Goal: Task Accomplishment & Management: Use online tool/utility

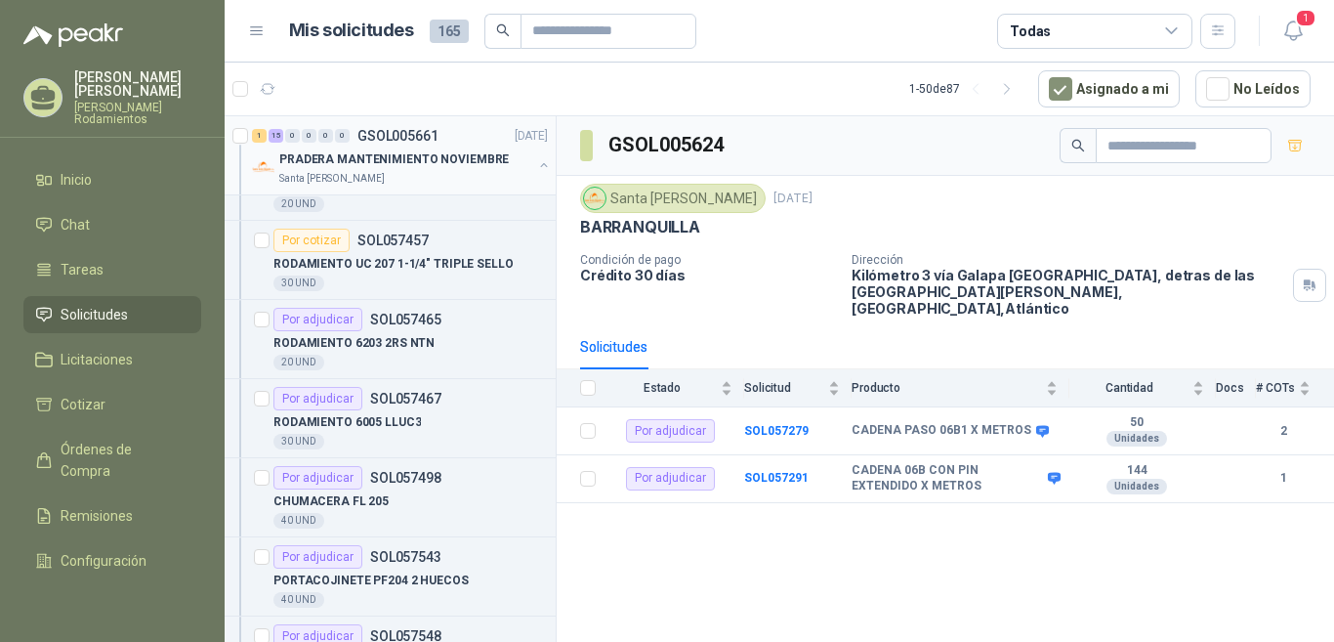
scroll to position [98, 0]
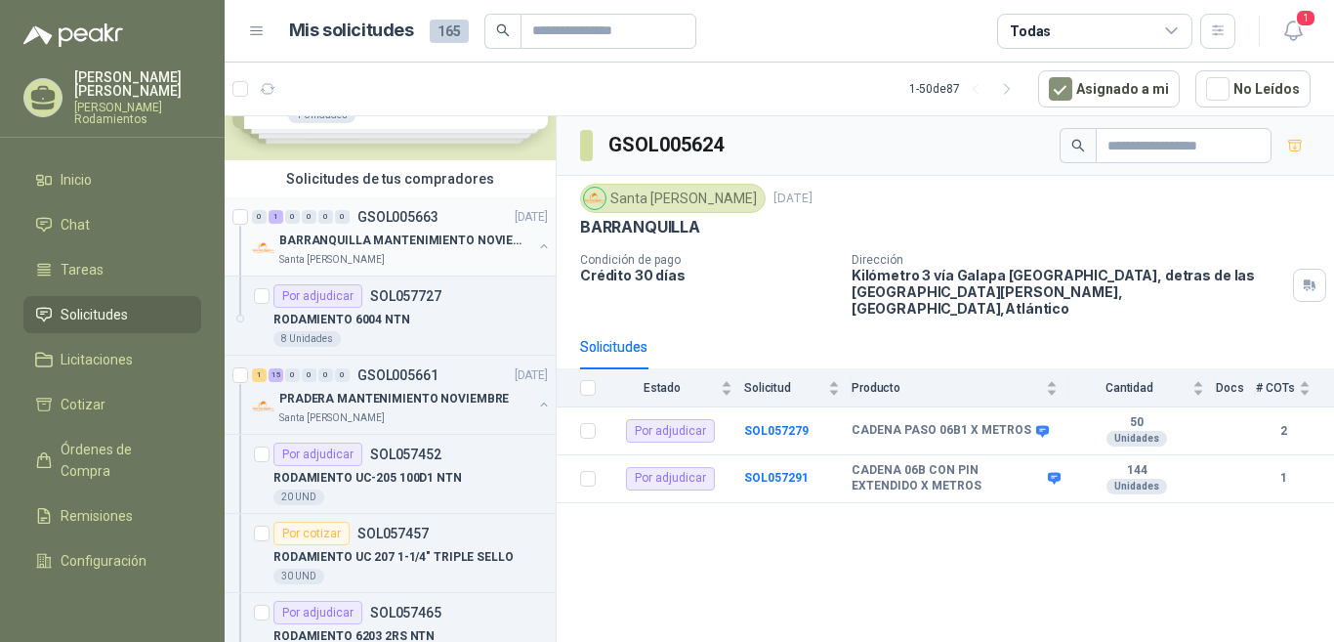
click at [467, 241] on p "BARRANQUILLA MANTENIMIENTO NOVIEMBRE" at bounding box center [400, 241] width 243 height 19
click at [429, 212] on p "GSOL005663" at bounding box center [398, 217] width 81 height 14
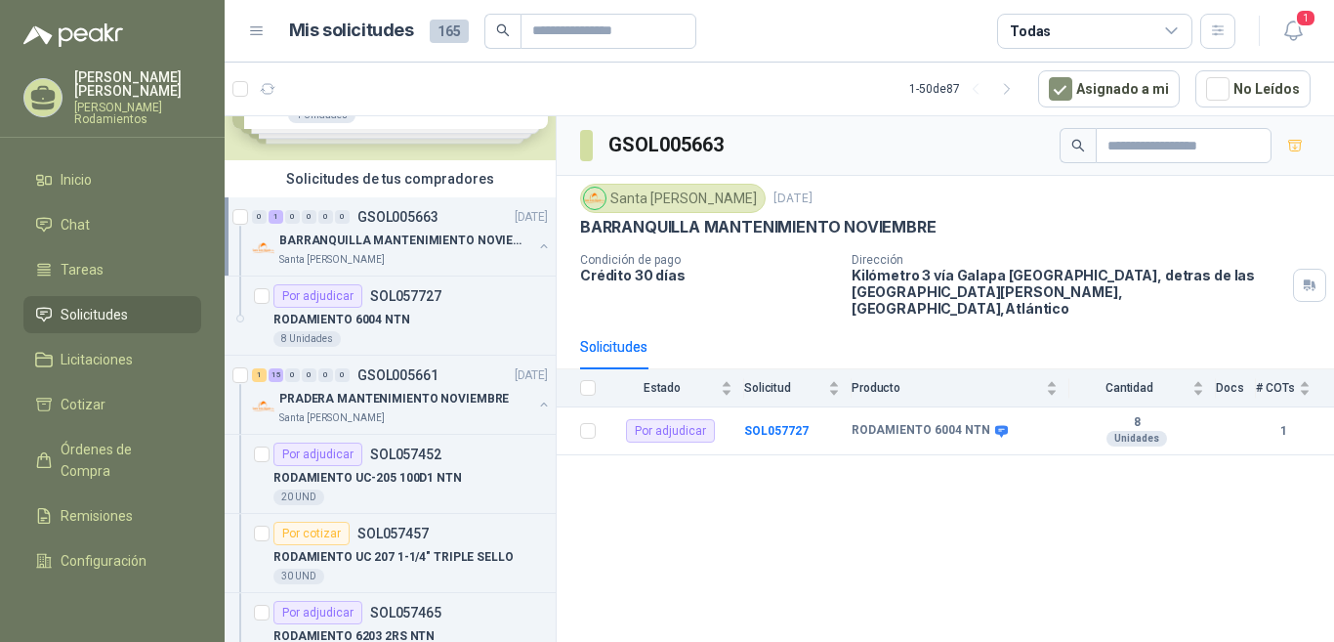
click at [494, 243] on p "BARRANQUILLA MANTENIMIENTO NOVIEMBRE" at bounding box center [400, 241] width 243 height 19
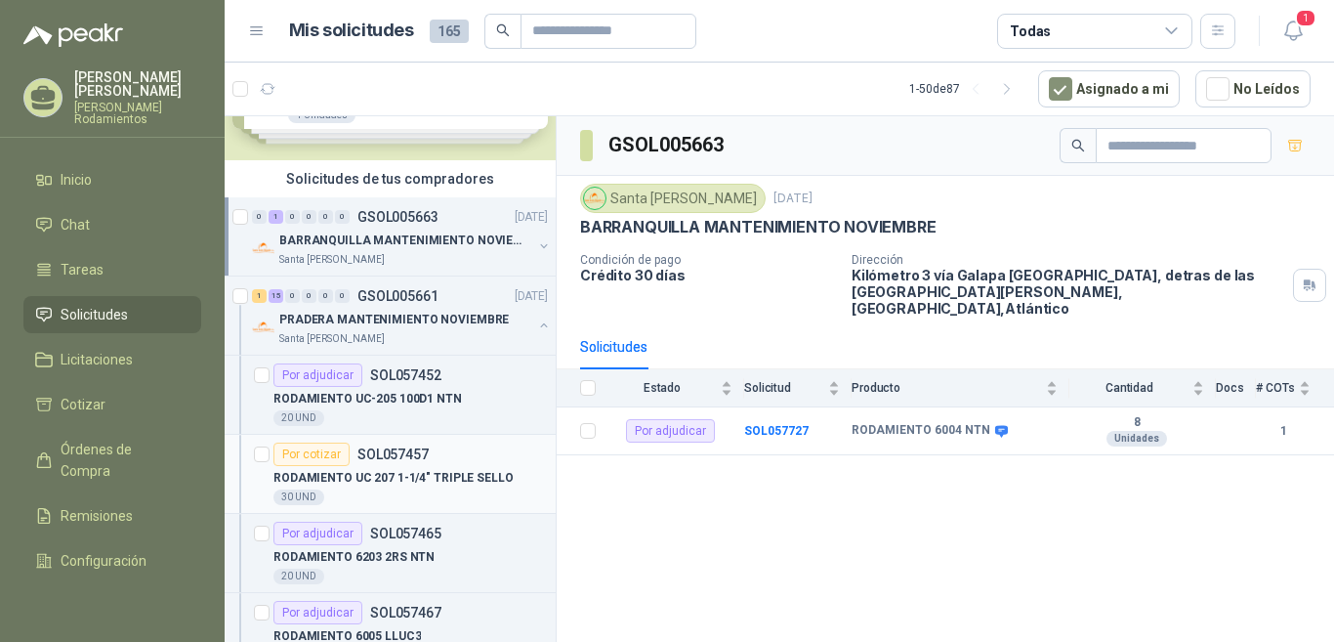
scroll to position [293, 0]
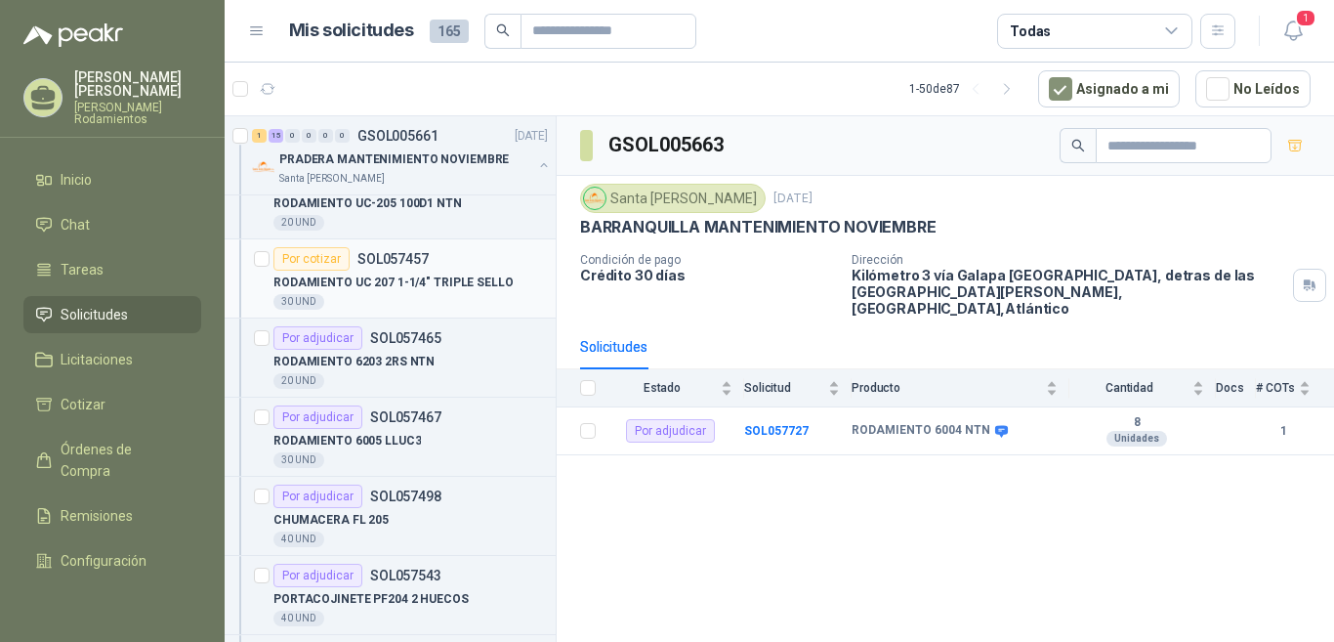
click at [397, 261] on p "SOL057457" at bounding box center [393, 259] width 71 height 14
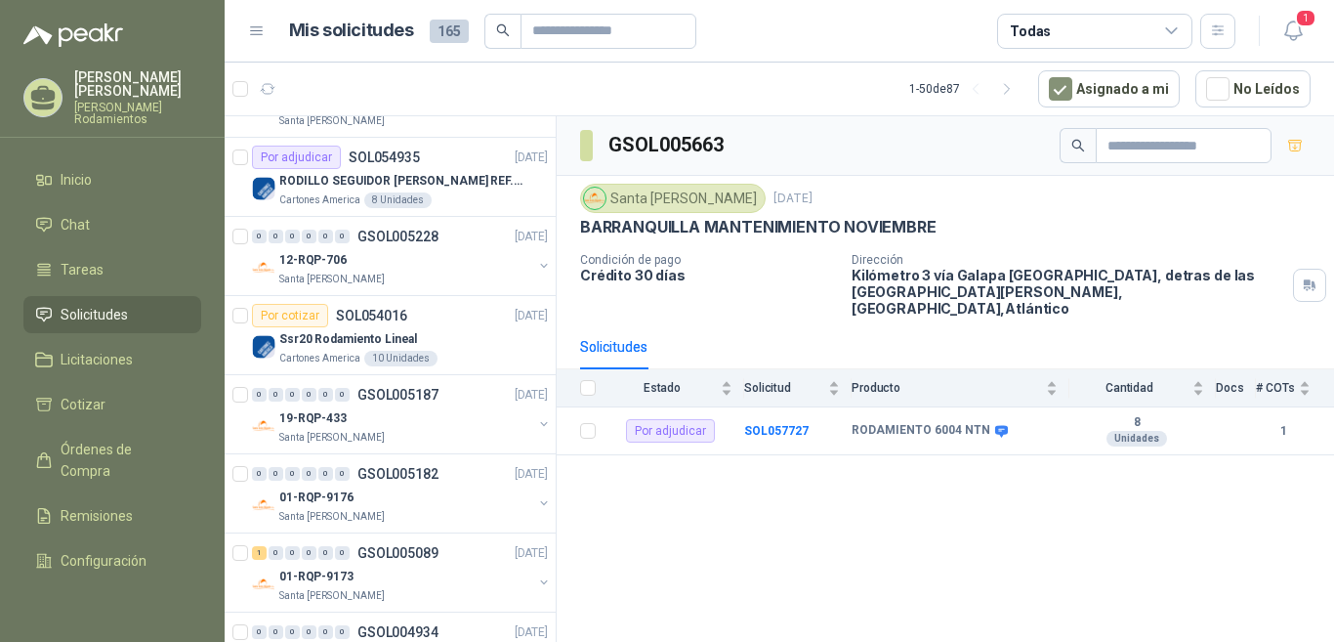
scroll to position [1758, 0]
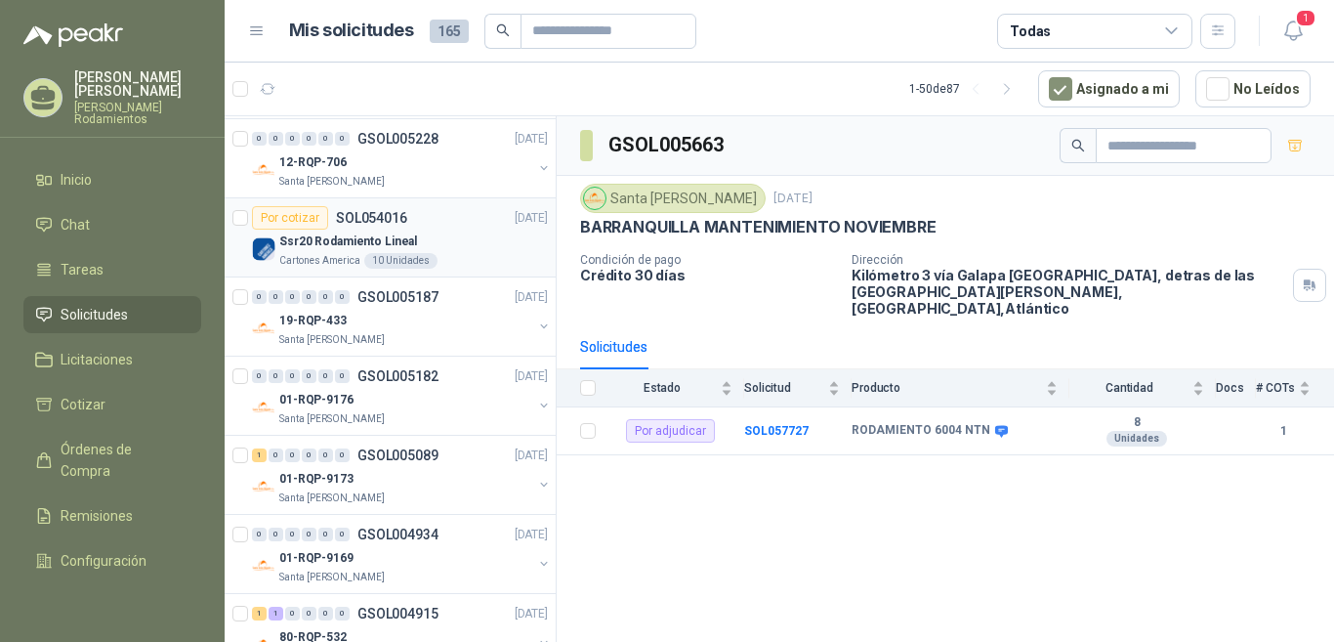
click at [395, 211] on p "SOL054016" at bounding box center [371, 218] width 71 height 14
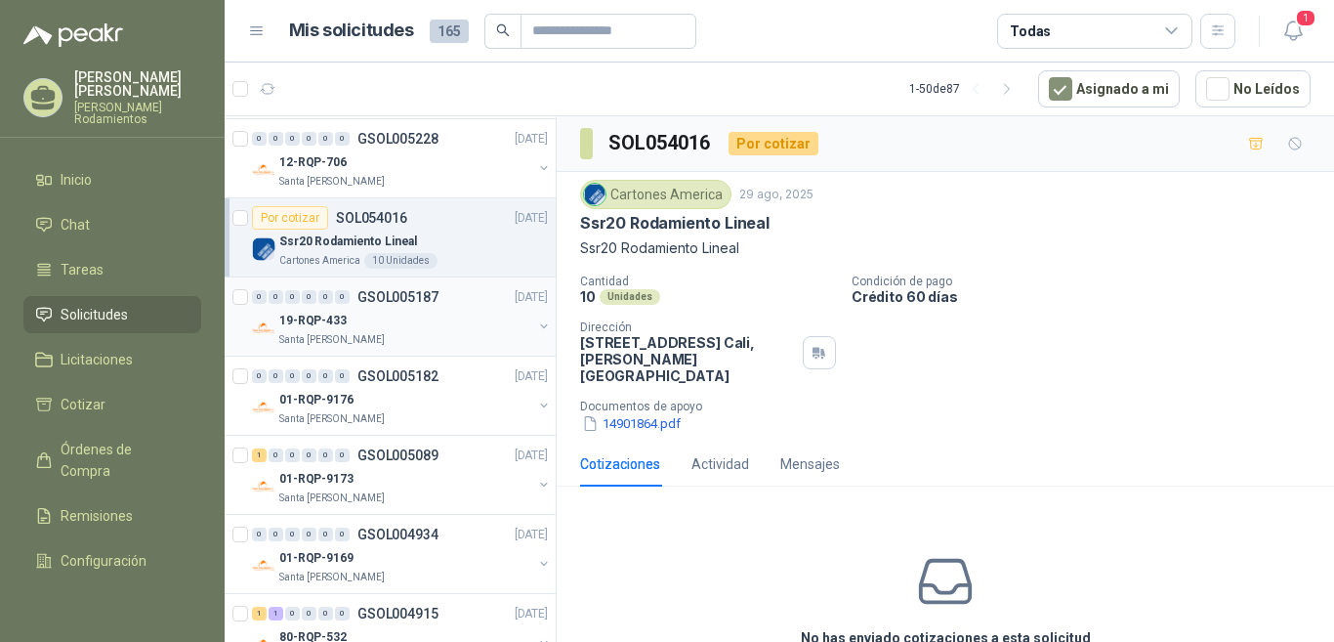
click at [432, 298] on p "GSOL005187" at bounding box center [398, 297] width 81 height 14
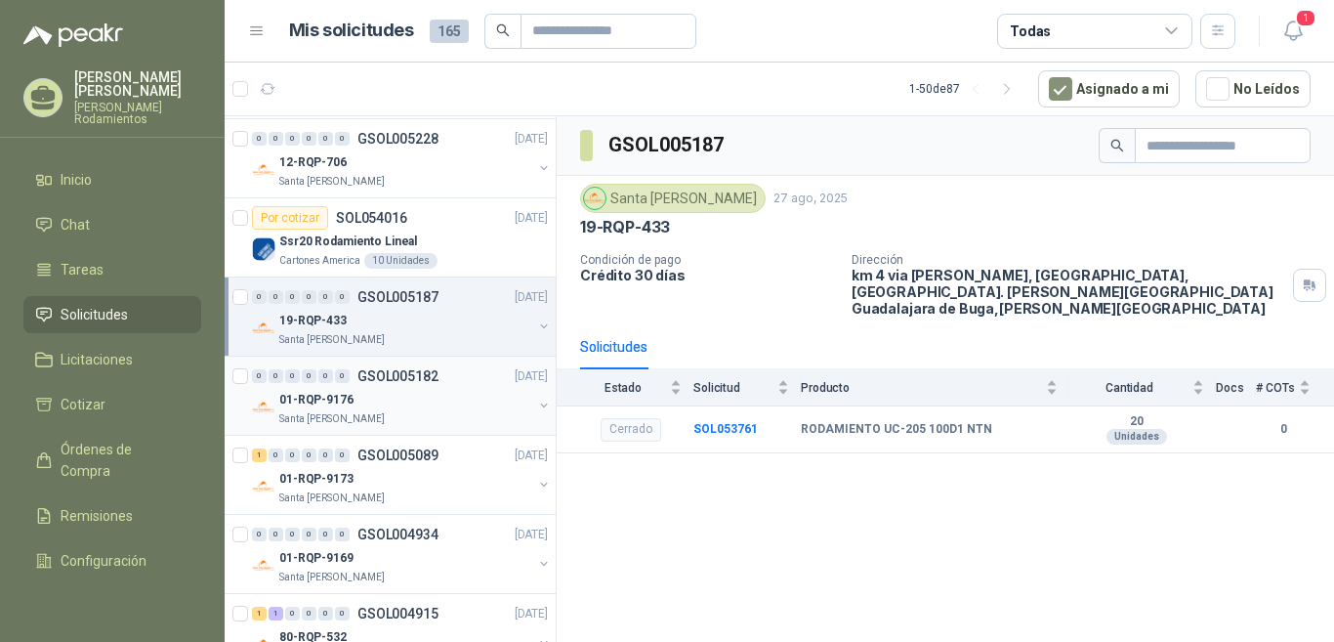
click at [428, 377] on p "GSOL005182" at bounding box center [398, 376] width 81 height 14
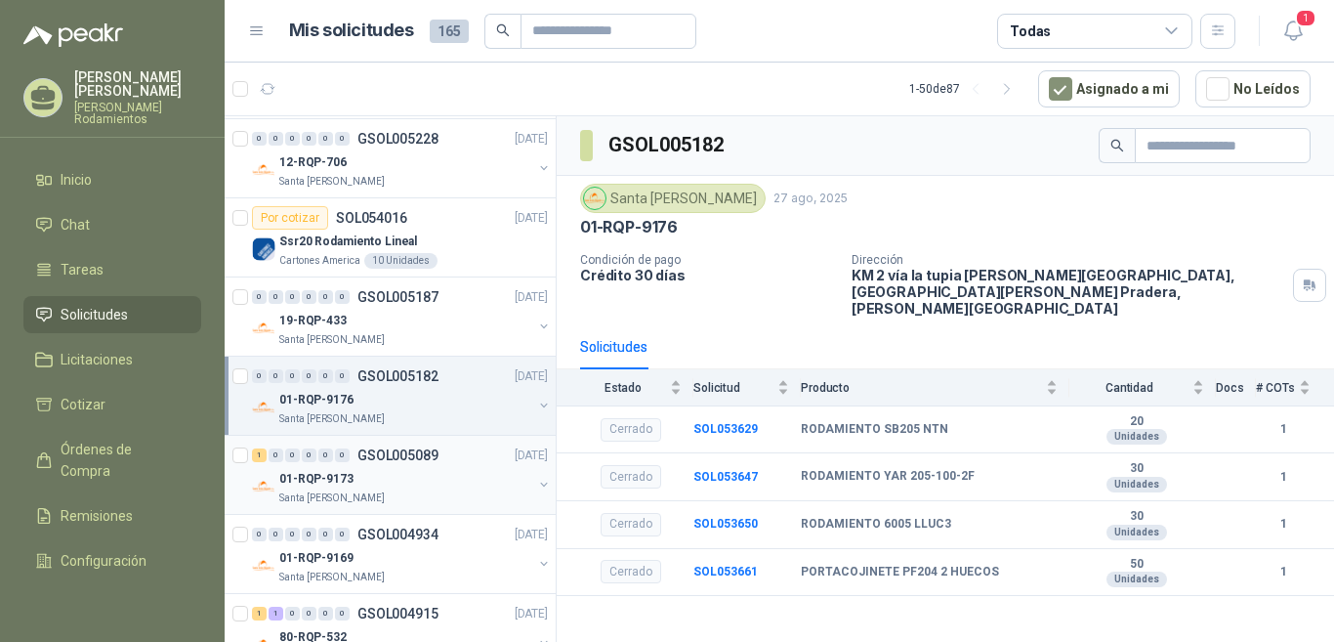
click at [425, 458] on p "GSOL005089" at bounding box center [398, 455] width 81 height 14
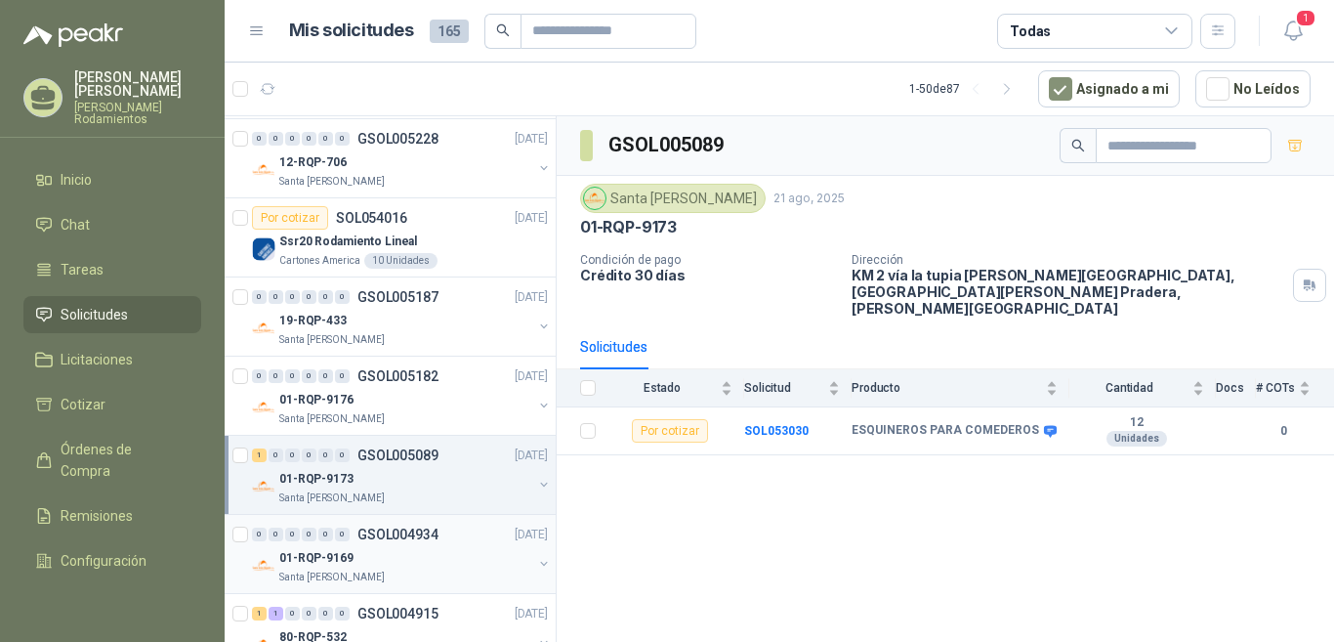
click at [420, 533] on p "GSOL004934" at bounding box center [398, 535] width 81 height 14
